Goal: Task Accomplishment & Management: Manage account settings

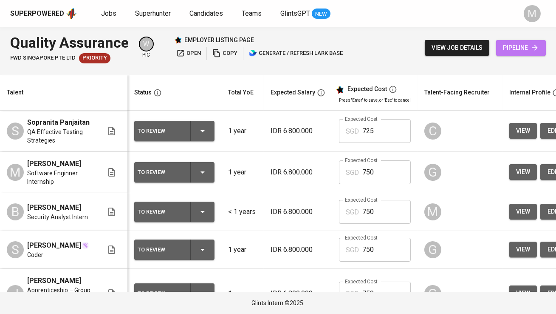
click at [513, 45] on span "pipeline" at bounding box center [521, 47] width 36 height 11
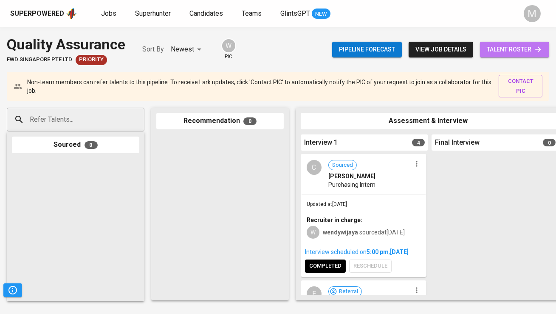
click at [508, 56] on link "talent roster" at bounding box center [514, 50] width 69 height 16
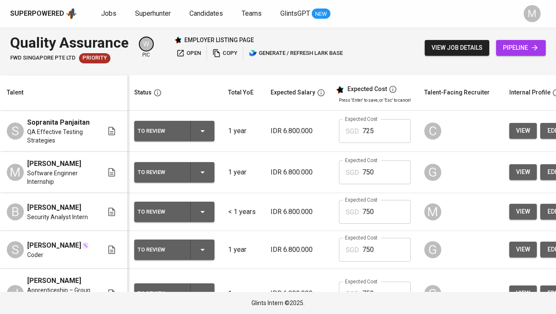
click at [50, 15] on div "Superpowered" at bounding box center [37, 14] width 54 height 10
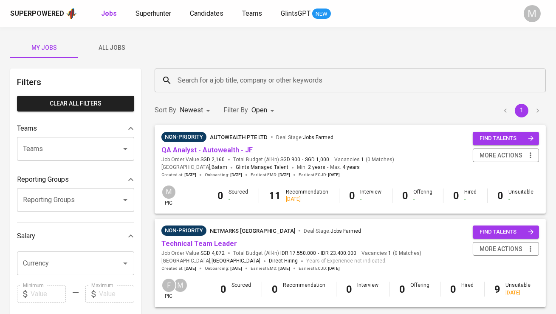
click at [226, 151] on link "QA Analyst - Autowealth - JF" at bounding box center [206, 150] width 91 height 8
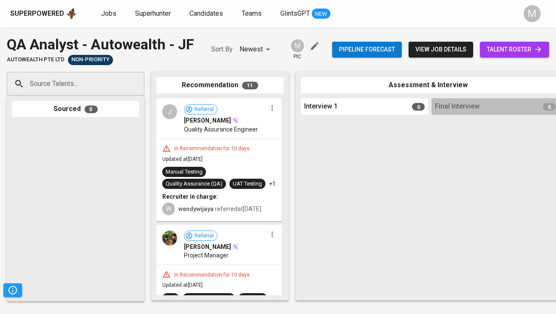
drag, startPoint x: 226, startPoint y: 151, endPoint x: 364, endPoint y: 164, distance: 138.7
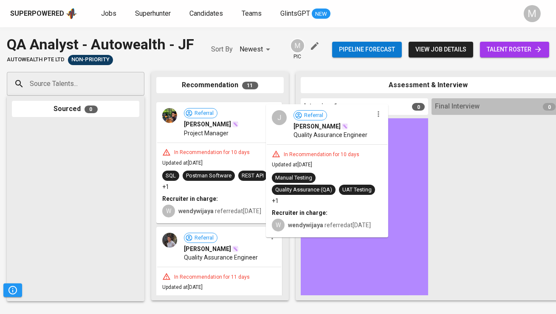
drag, startPoint x: 246, startPoint y: 145, endPoint x: 359, endPoint y: 151, distance: 113.2
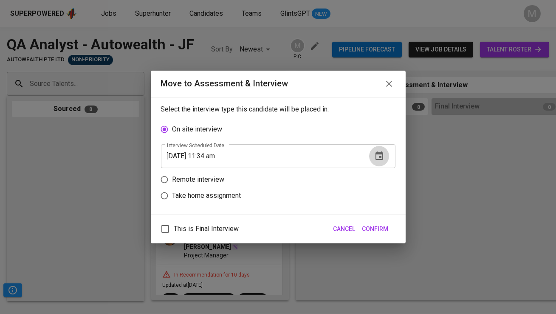
click at [386, 153] on button "button" at bounding box center [379, 156] width 20 height 20
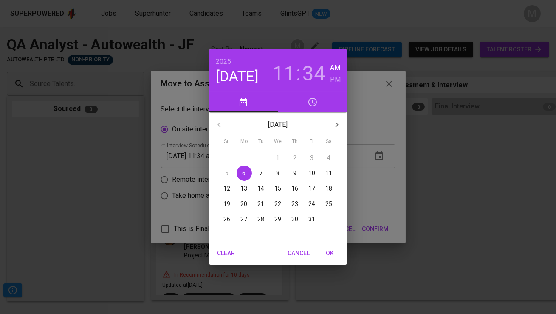
click at [283, 73] on h3 "11" at bounding box center [283, 74] width 23 height 24
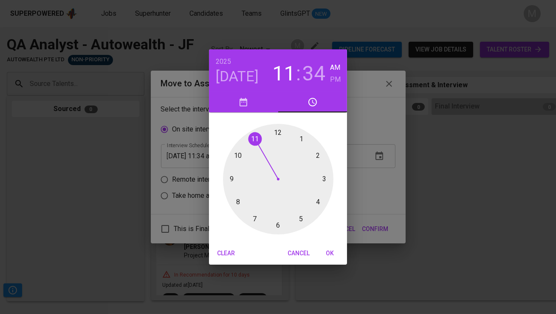
click at [240, 156] on div at bounding box center [278, 179] width 110 height 110
click at [254, 217] on div at bounding box center [278, 179] width 110 height 110
type input "10/06/2025 10:35 am"
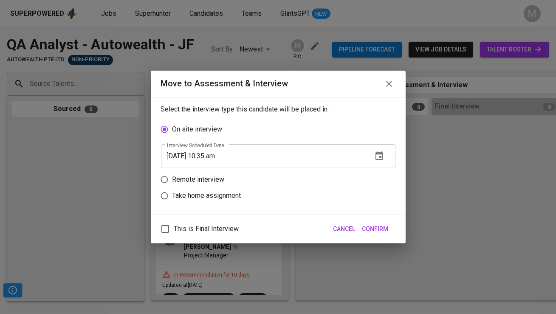
click at [374, 227] on span "Confirm" at bounding box center [375, 229] width 26 height 11
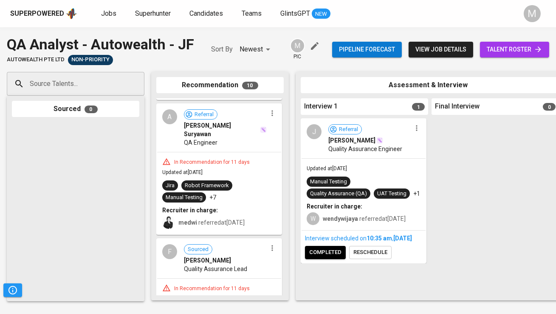
scroll to position [597, 0]
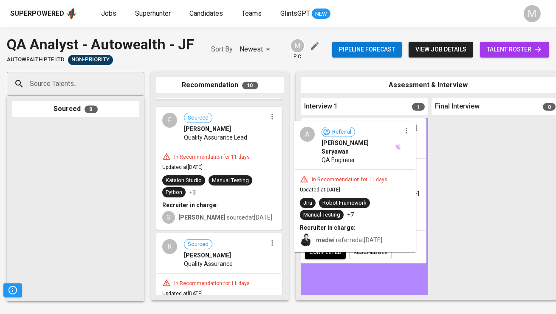
drag, startPoint x: 211, startPoint y: 181, endPoint x: 358, endPoint y: 206, distance: 149.0
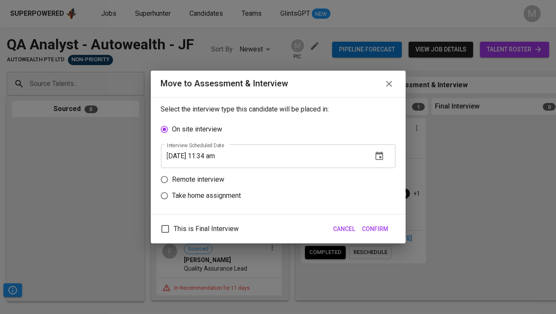
click at [369, 158] on button "button" at bounding box center [379, 156] width 20 height 20
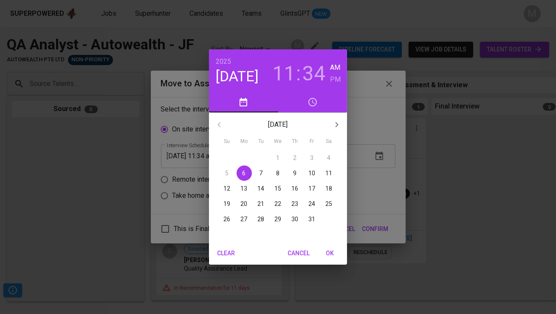
click at [287, 67] on h3 "11" at bounding box center [283, 74] width 23 height 24
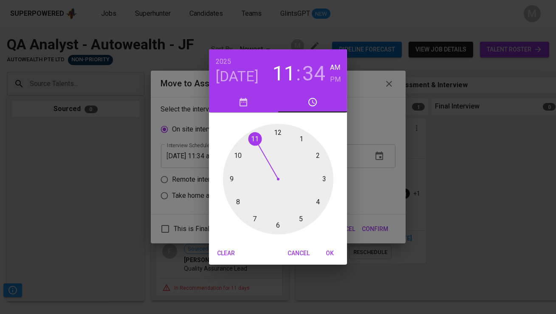
click at [240, 155] on div at bounding box center [278, 179] width 110 height 110
click at [314, 72] on h3 "34" at bounding box center [314, 74] width 23 height 24
click at [252, 216] on div at bounding box center [278, 179] width 110 height 110
type input "10/06/2025 10:36 am"
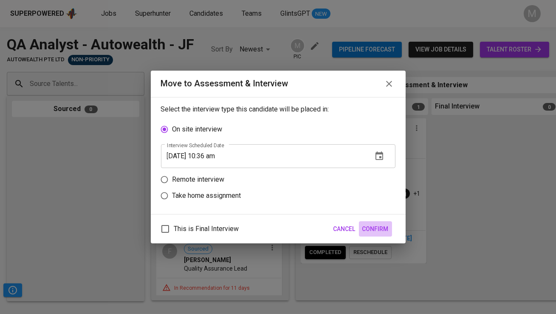
click at [374, 227] on span "Confirm" at bounding box center [375, 229] width 26 height 11
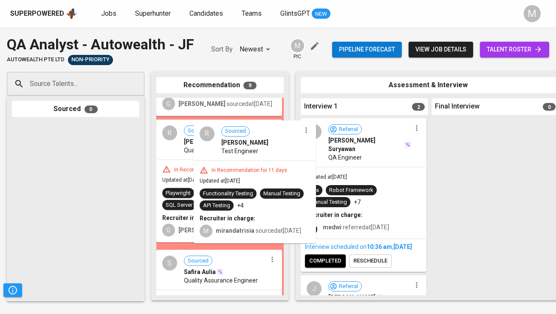
scroll to position [660, 0]
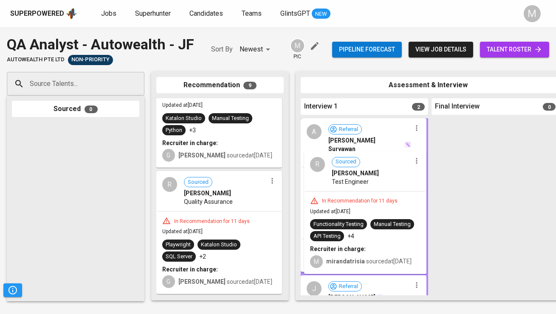
drag, startPoint x: 202, startPoint y: 185, endPoint x: 358, endPoint y: 217, distance: 159.1
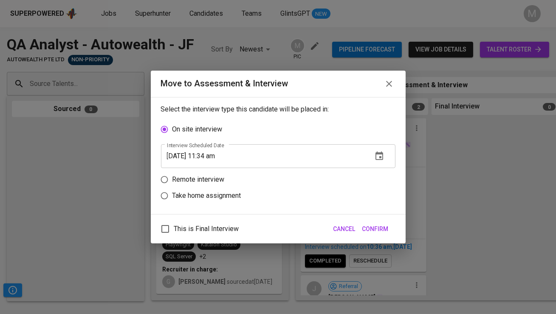
click at [380, 159] on icon "button" at bounding box center [380, 155] width 8 height 8
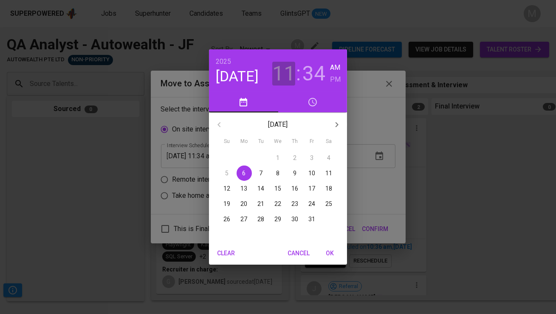
click at [289, 78] on h3 "11" at bounding box center [283, 74] width 23 height 24
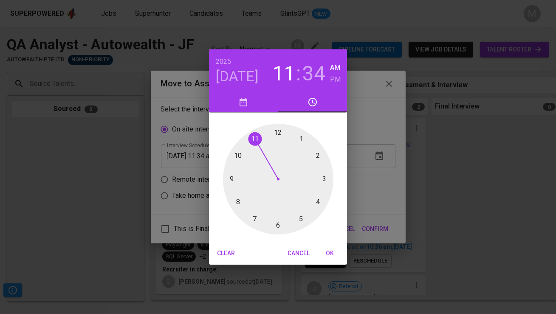
click at [240, 156] on div at bounding box center [278, 179] width 110 height 110
click at [252, 215] on div at bounding box center [278, 179] width 110 height 110
type input "10/06/2025 10:36 am"
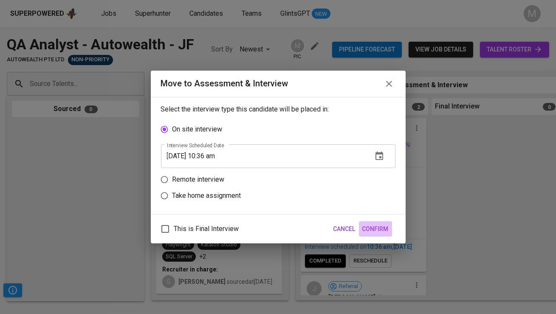
click at [381, 226] on span "Confirm" at bounding box center [375, 229] width 26 height 11
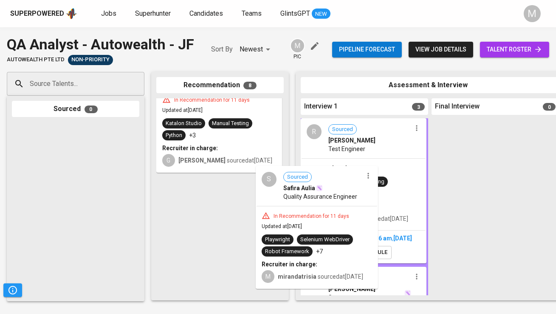
scroll to position [523, 0]
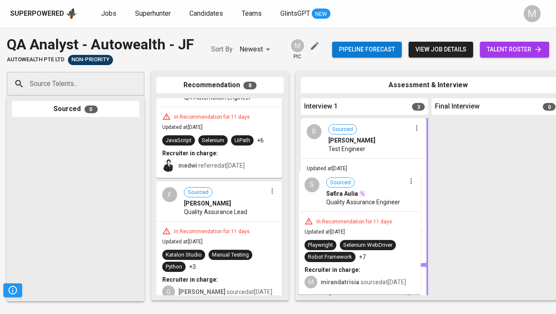
drag, startPoint x: 202, startPoint y: 224, endPoint x: 348, endPoint y: 226, distance: 145.4
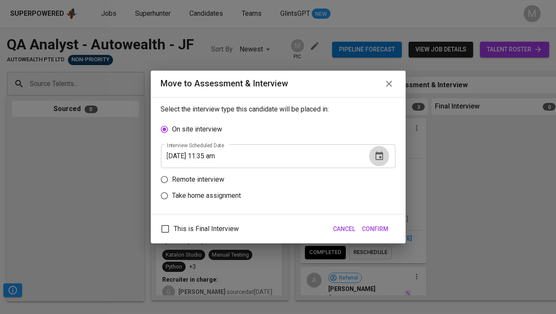
click at [381, 155] on icon "button" at bounding box center [379, 156] width 10 height 10
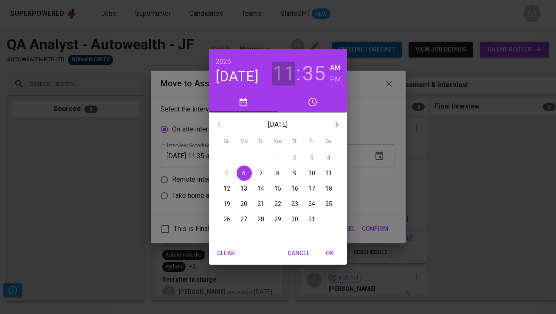
click at [285, 74] on h3 "11" at bounding box center [283, 74] width 23 height 24
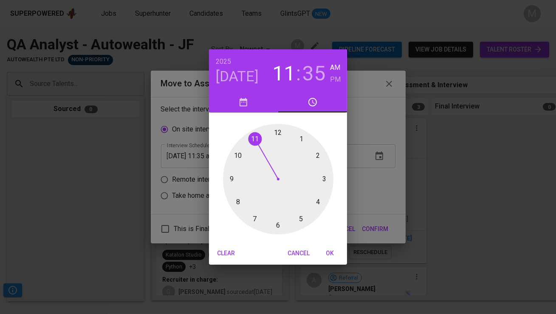
click at [236, 156] on div at bounding box center [278, 179] width 110 height 110
click at [250, 220] on div at bounding box center [278, 179] width 110 height 110
type input "10/06/2025 10:36 am"
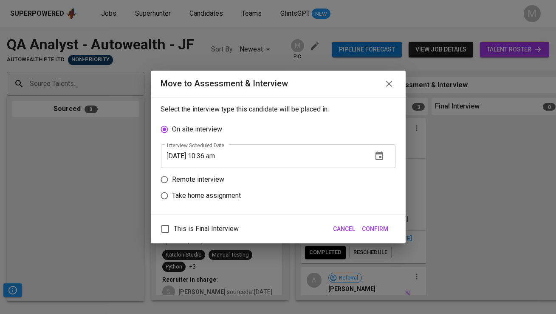
click at [378, 222] on button "Confirm" at bounding box center [375, 229] width 33 height 16
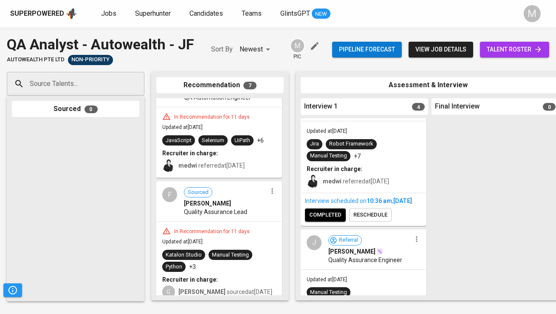
scroll to position [467, 0]
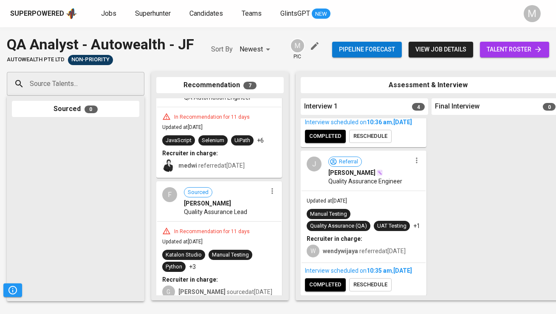
click at [333, 280] on span "completed" at bounding box center [325, 285] width 32 height 10
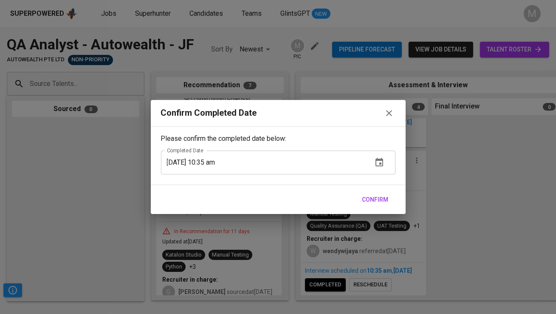
click at [382, 201] on span "Confirm" at bounding box center [375, 199] width 26 height 11
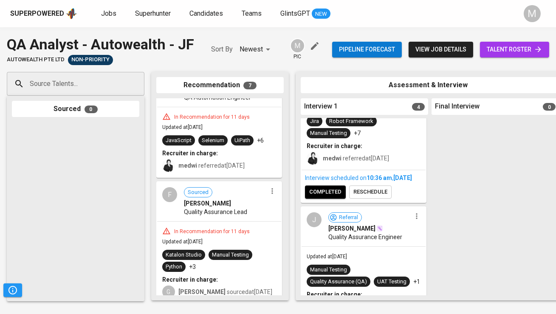
scroll to position [379, 0]
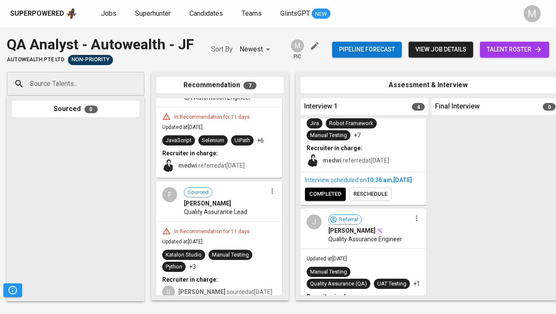
click at [329, 199] on span "completed" at bounding box center [325, 194] width 32 height 10
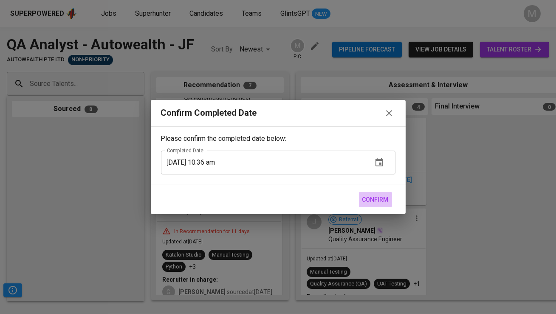
click at [377, 198] on span "Confirm" at bounding box center [375, 199] width 26 height 11
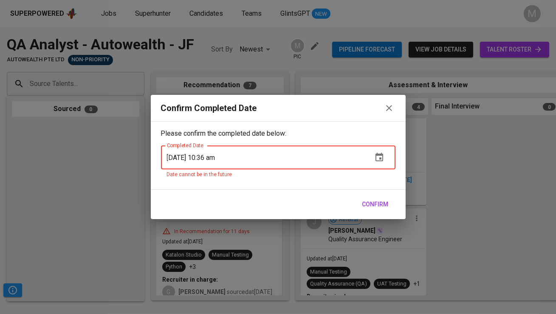
click at [388, 103] on icon "button" at bounding box center [389, 108] width 10 height 10
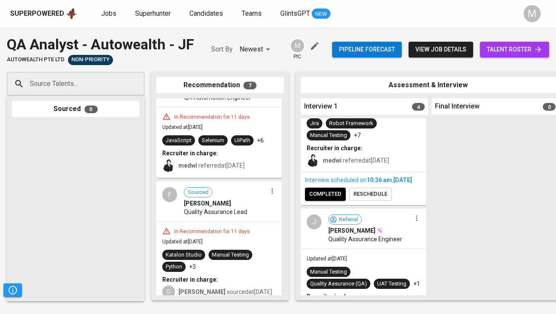
scroll to position [443, 0]
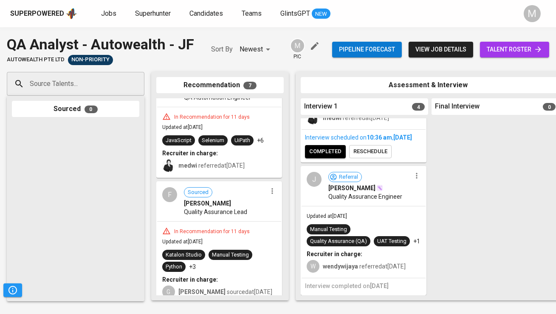
click at [332, 146] on div "Interview scheduled on 10:36 AM , Oct 06, 2025 completed reschedule" at bounding box center [364, 146] width 124 height 32
click at [333, 147] on span "completed" at bounding box center [325, 152] width 32 height 10
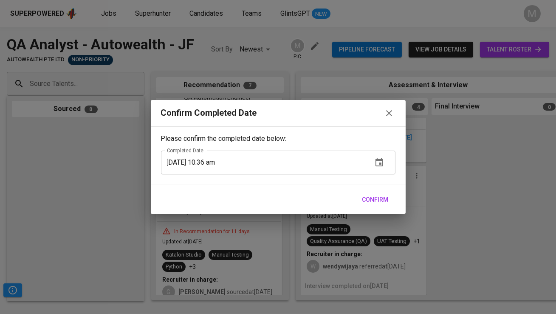
click at [378, 208] on div "Confirm" at bounding box center [278, 199] width 255 height 29
click at [378, 202] on span "Confirm" at bounding box center [375, 199] width 26 height 11
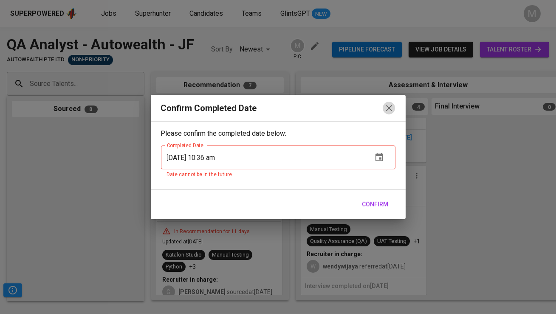
click at [392, 110] on icon "button" at bounding box center [389, 108] width 10 height 10
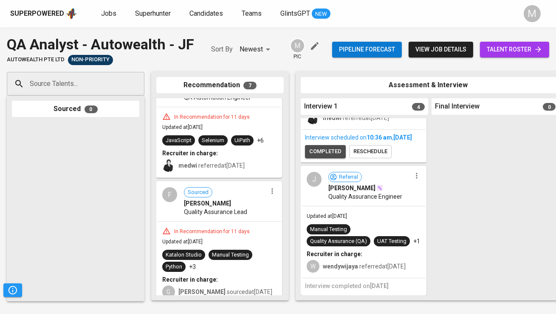
click at [323, 145] on button "completed" at bounding box center [325, 151] width 41 height 13
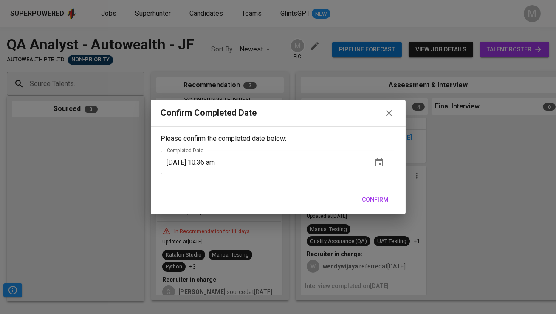
click at [380, 204] on span "Confirm" at bounding box center [375, 199] width 26 height 11
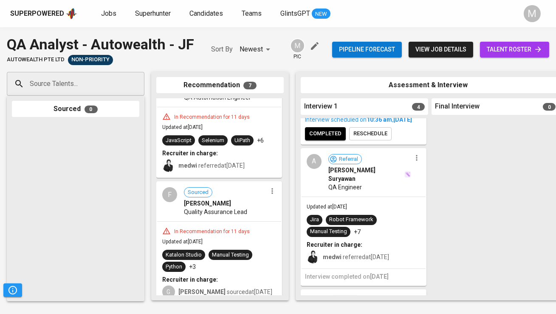
scroll to position [250, 0]
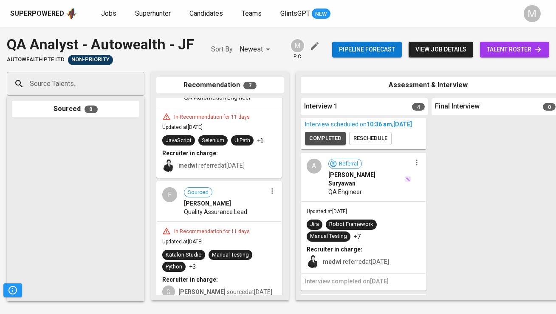
click at [324, 143] on span "completed" at bounding box center [325, 138] width 32 height 10
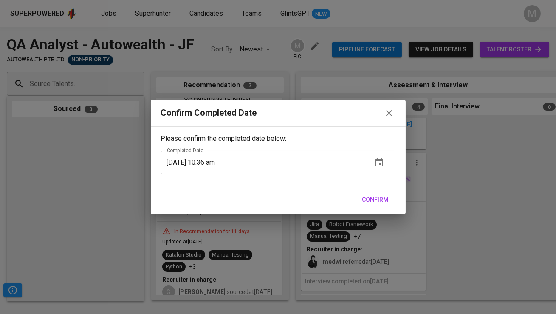
click at [377, 202] on span "Confirm" at bounding box center [375, 199] width 26 height 11
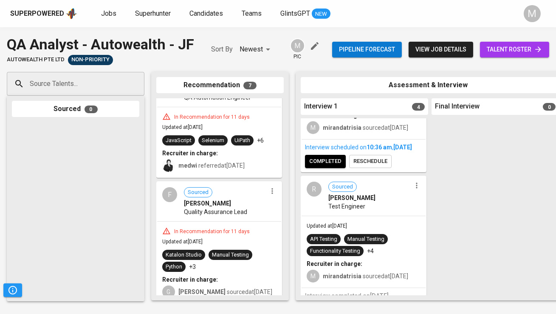
scroll to position [75, 0]
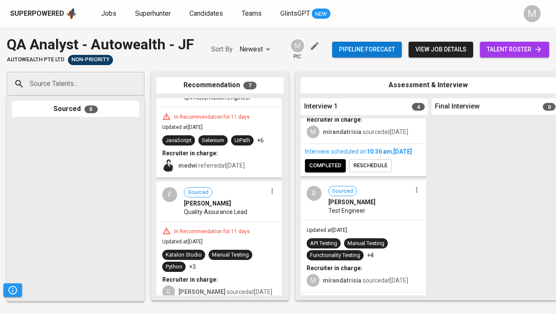
click at [330, 170] on span "completed" at bounding box center [325, 166] width 32 height 10
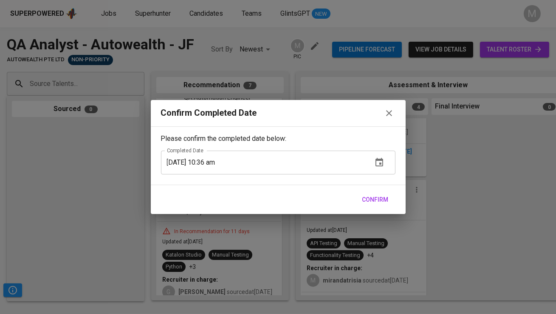
click at [374, 202] on span "Confirm" at bounding box center [375, 199] width 26 height 11
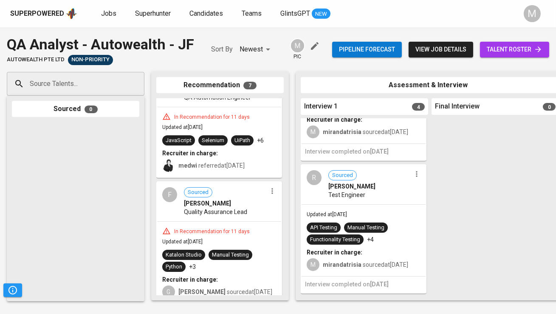
scroll to position [0, 0]
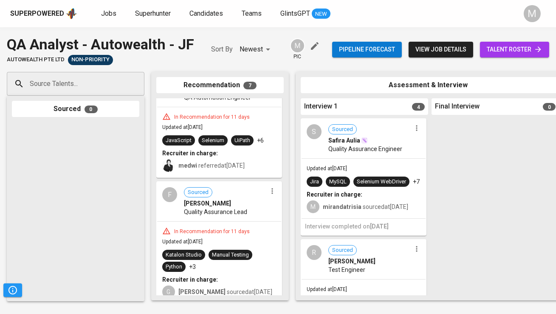
click at [523, 52] on span "talent roster" at bounding box center [515, 49] width 56 height 11
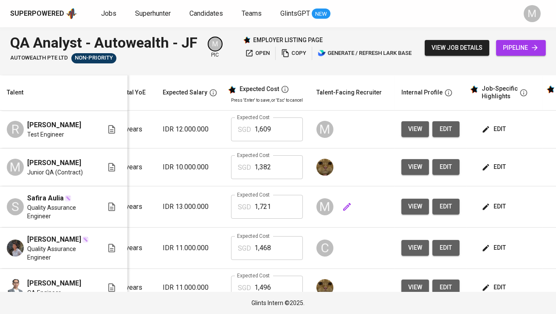
scroll to position [0, 153]
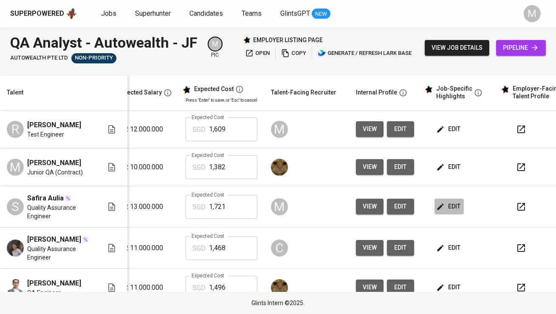
click at [445, 212] on span "edit" at bounding box center [449, 206] width 23 height 11
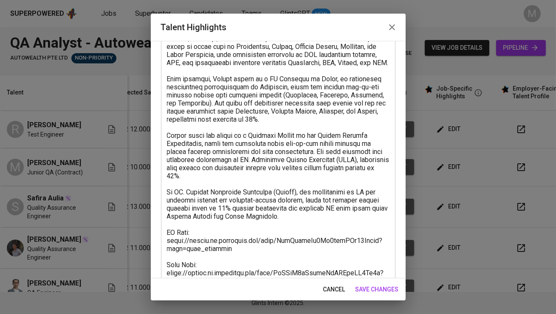
scroll to position [109, 0]
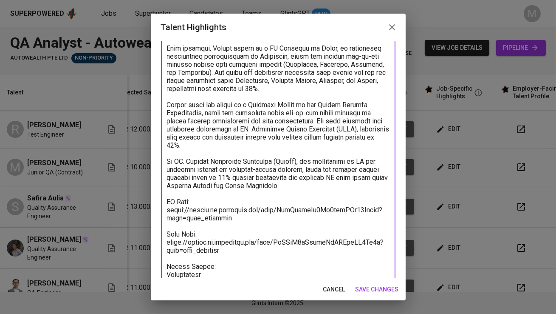
drag, startPoint x: 304, startPoint y: 195, endPoint x: 162, endPoint y: 59, distance: 196.9
click at [161, 59] on div "x Talent Highlights" at bounding box center [278, 177] width 235 height 395
click at [249, 110] on textarea at bounding box center [278, 177] width 223 height 379
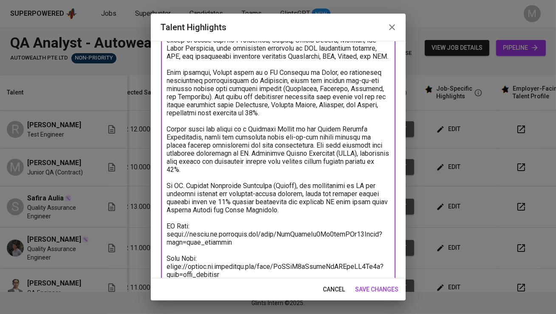
scroll to position [0, 0]
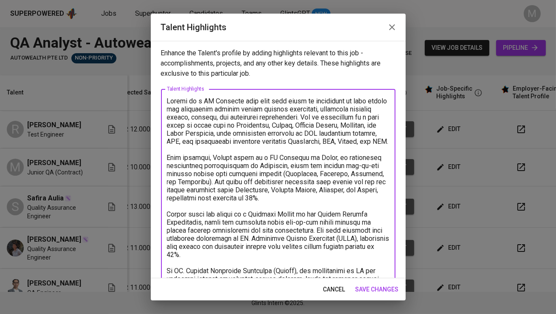
drag, startPoint x: 304, startPoint y: 222, endPoint x: 86, endPoint y: -12, distance: 320.5
click at [86, 0] on html "Superpowered Jobs Superhunter Candidates Teams GlintsGPT NEW M QA Analyst - Aut…" at bounding box center [278, 157] width 556 height 314
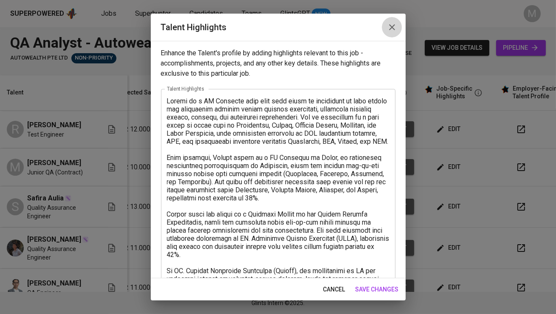
click at [391, 30] on icon "button" at bounding box center [392, 27] width 10 height 10
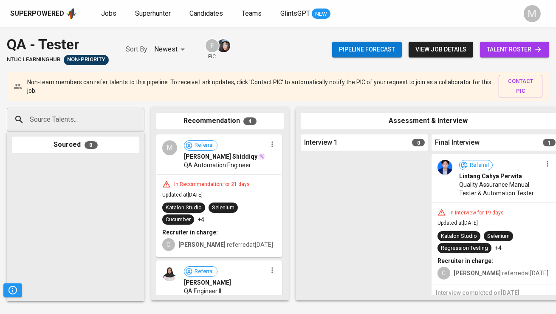
click at [427, 49] on span "view job details" at bounding box center [441, 49] width 51 height 11
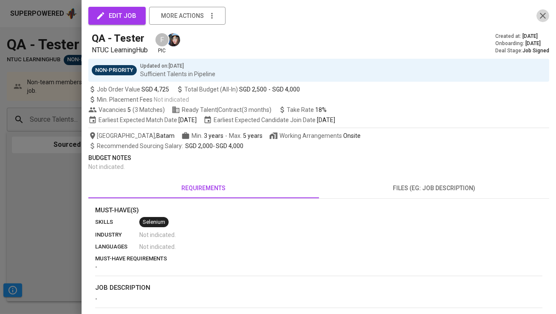
click at [544, 14] on icon "button" at bounding box center [543, 16] width 6 height 6
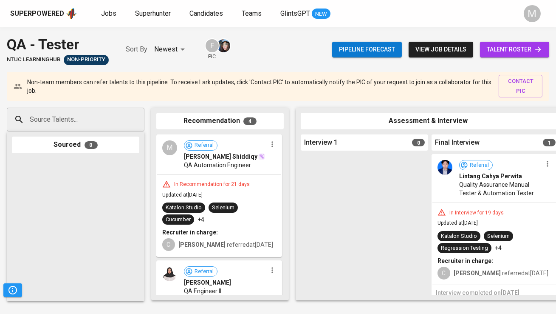
click at [501, 49] on span "talent roster" at bounding box center [515, 49] width 56 height 11
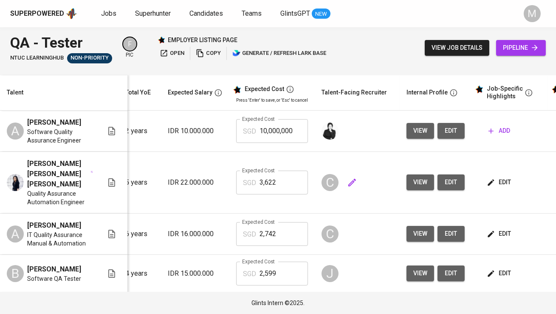
scroll to position [0, 171]
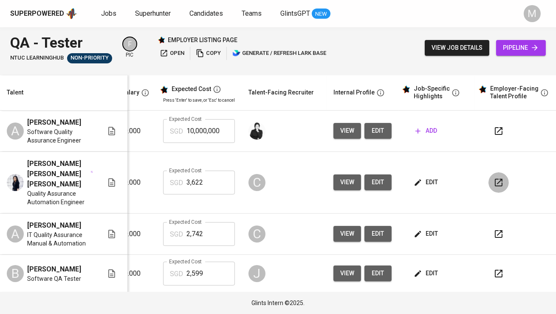
click at [495, 178] on icon "button" at bounding box center [499, 182] width 8 height 8
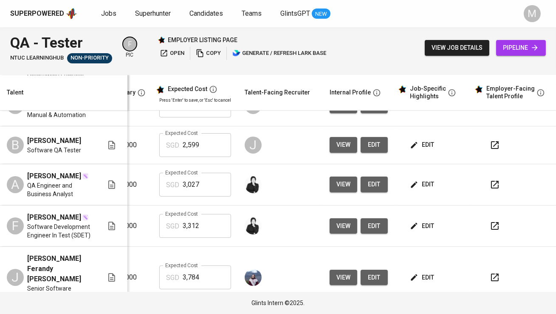
click at [487, 215] on button "button" at bounding box center [495, 225] width 20 height 20
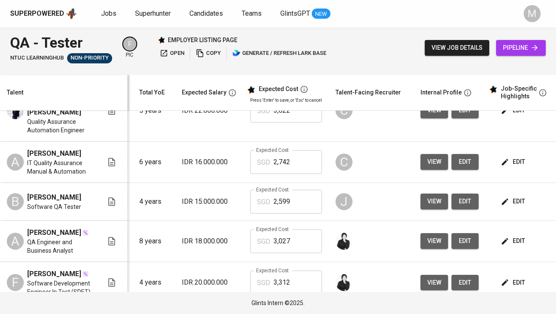
scroll to position [0, 0]
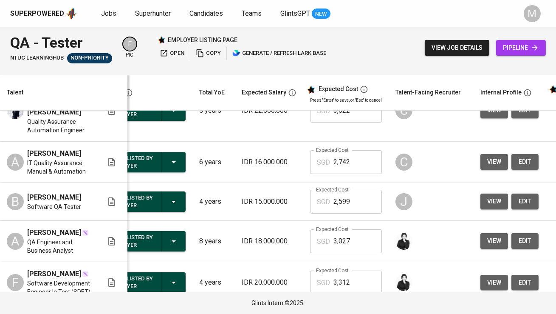
click at [312, 183] on td "Expected Cost SGD 2,599 Expected Cost" at bounding box center [345, 202] width 85 height 38
